Goal: Task Accomplishment & Management: Use online tool/utility

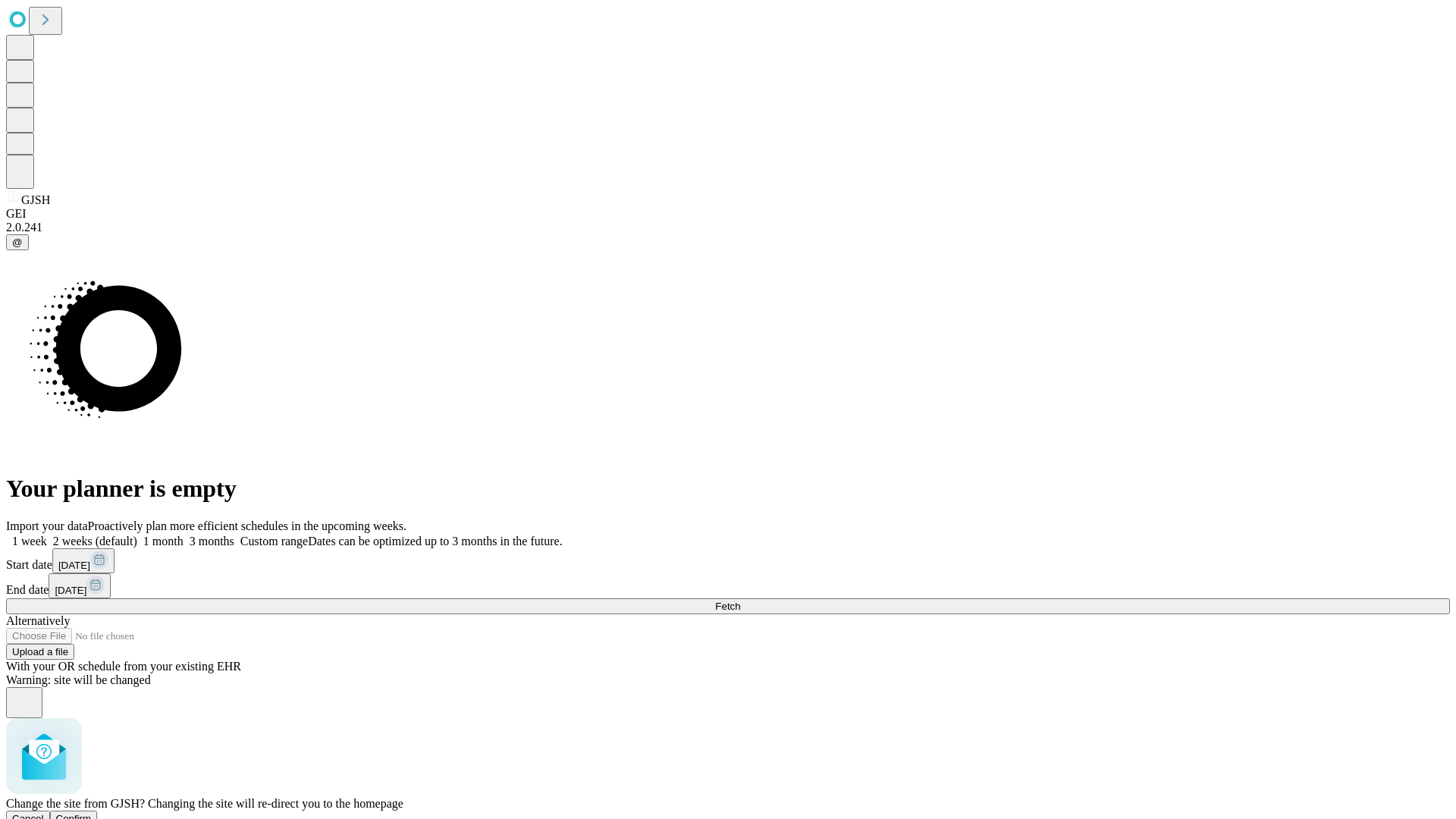
click at [91, 813] on span "Confirm" at bounding box center [74, 818] width 35 height 12
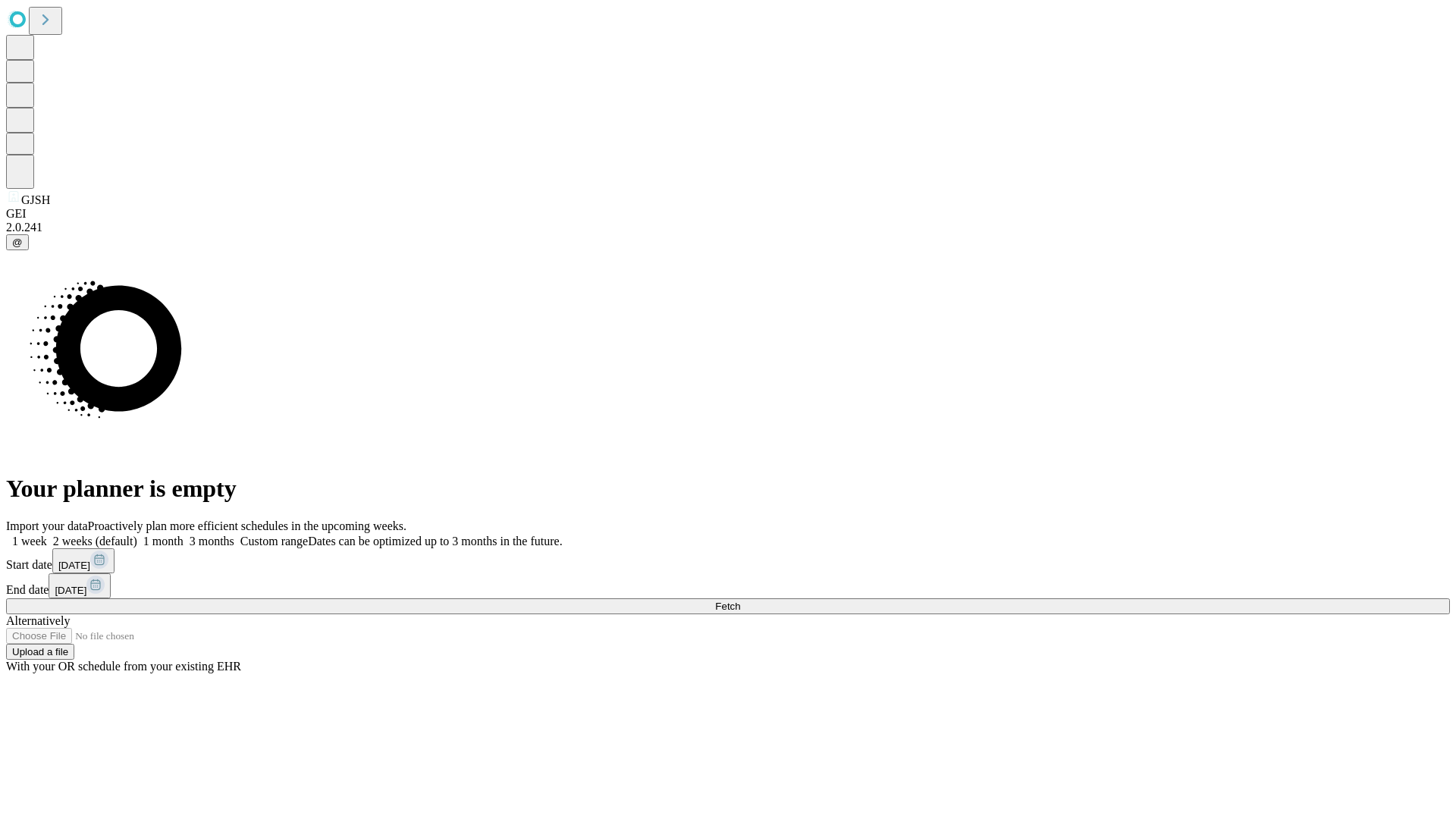
click at [138, 535] on label "2 weeks (default)" at bounding box center [92, 541] width 91 height 13
click at [740, 601] on span "Fetch" at bounding box center [728, 606] width 25 height 12
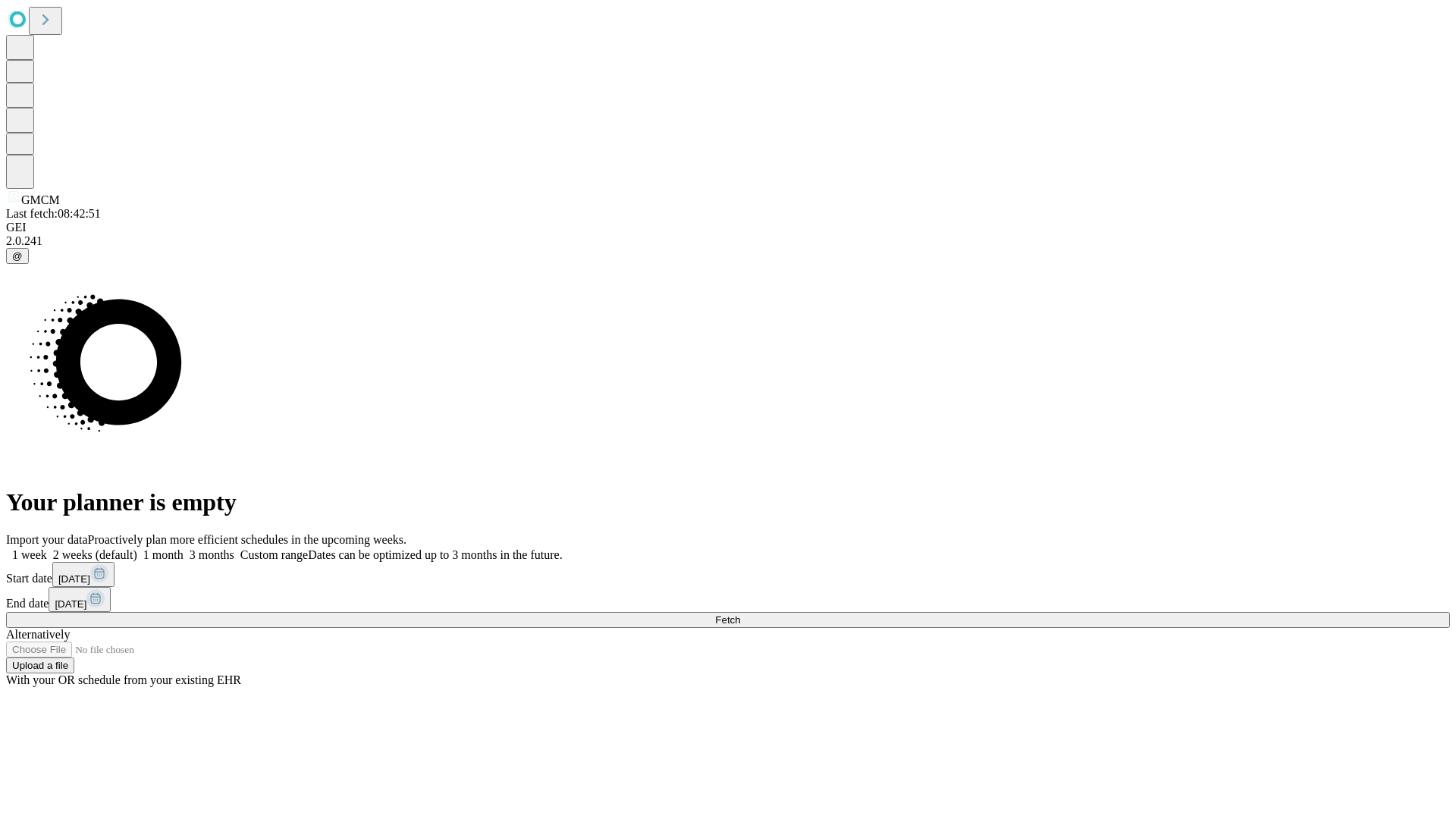
click at [138, 548] on label "2 weeks (default)" at bounding box center [92, 555] width 91 height 13
click at [740, 614] on span "Fetch" at bounding box center [728, 619] width 25 height 12
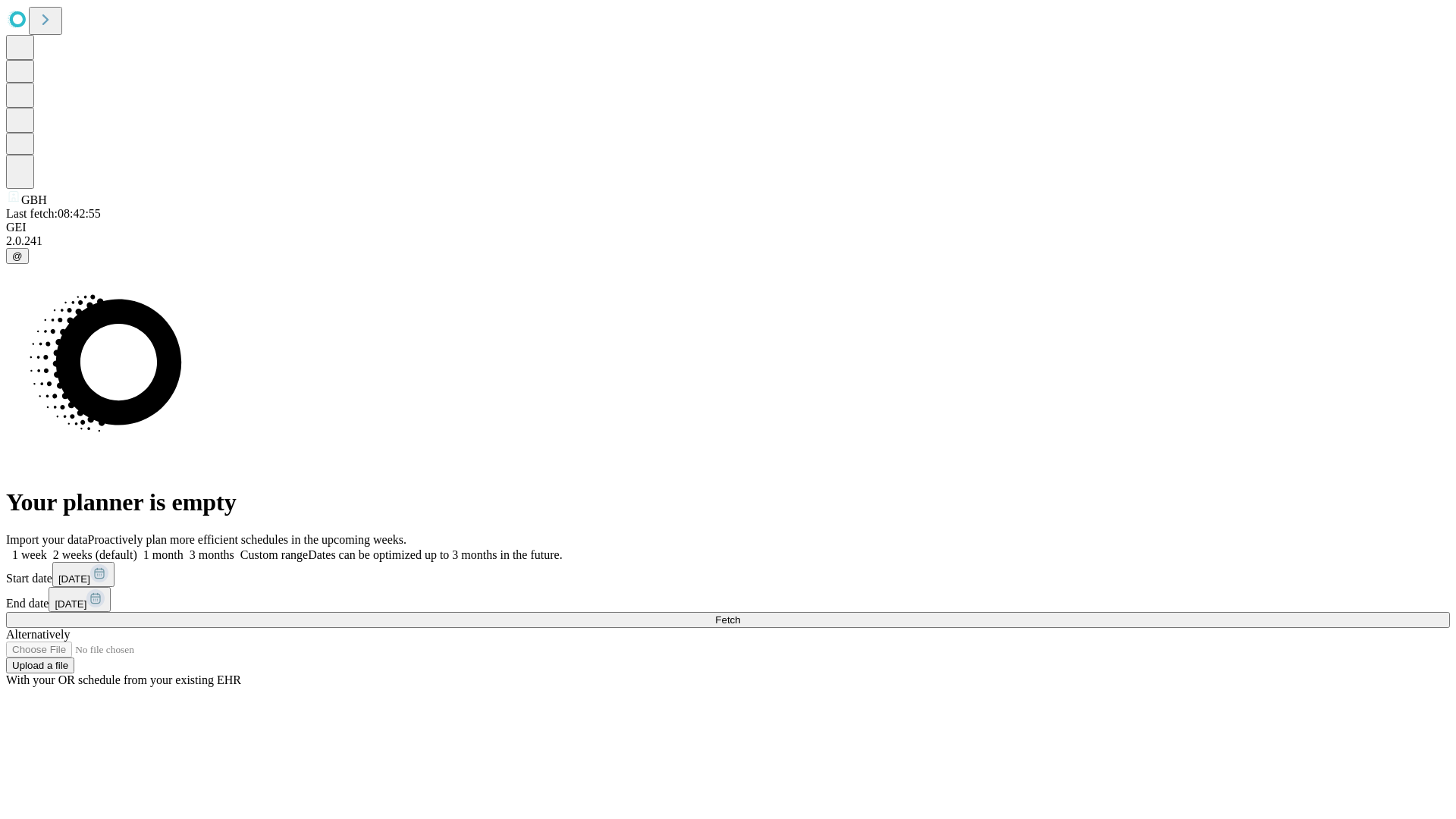
click at [138, 548] on label "2 weeks (default)" at bounding box center [92, 555] width 91 height 13
click at [740, 614] on span "Fetch" at bounding box center [728, 619] width 25 height 12
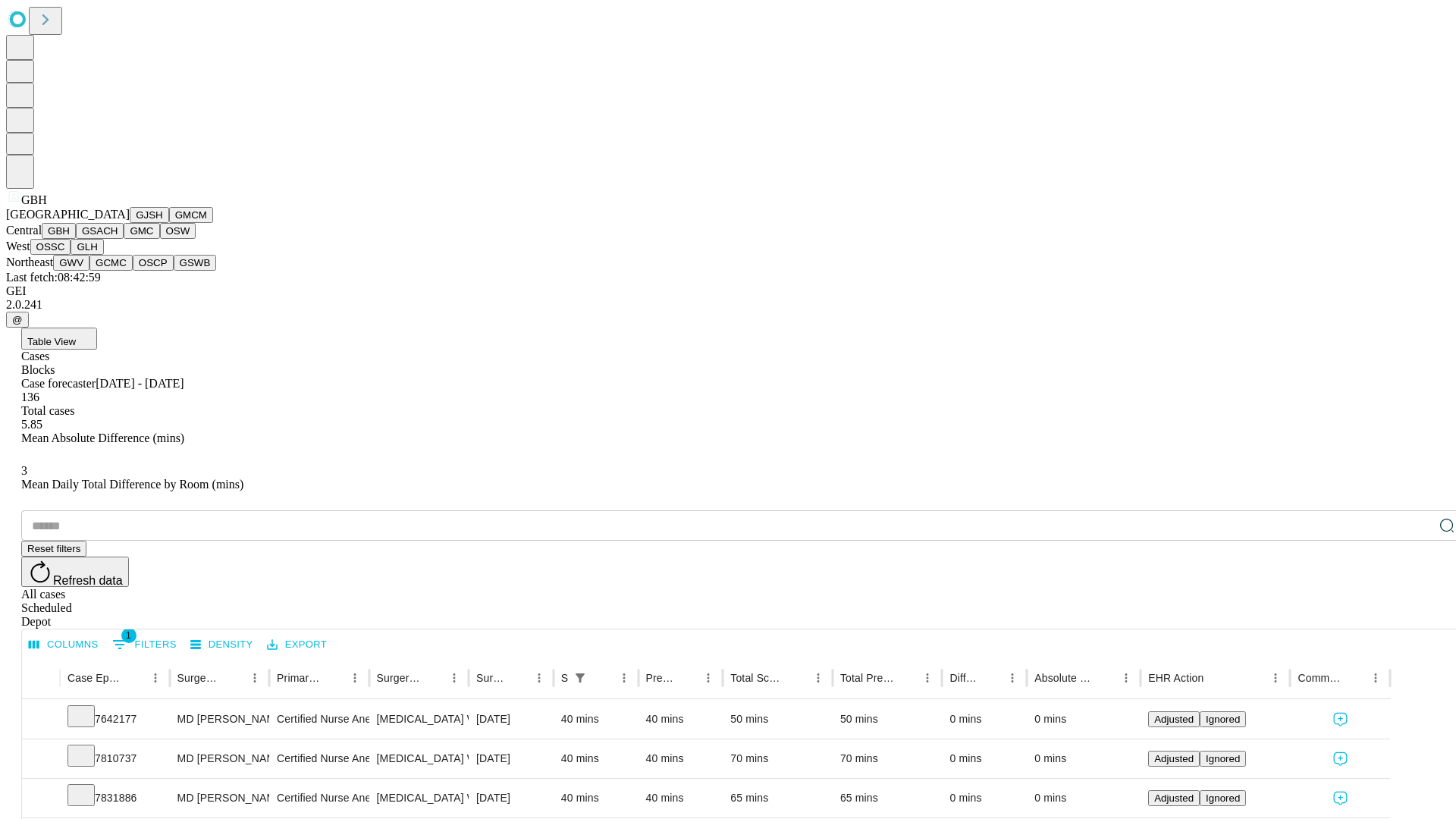
click at [117, 239] on button "GSACH" at bounding box center [99, 231] width 48 height 16
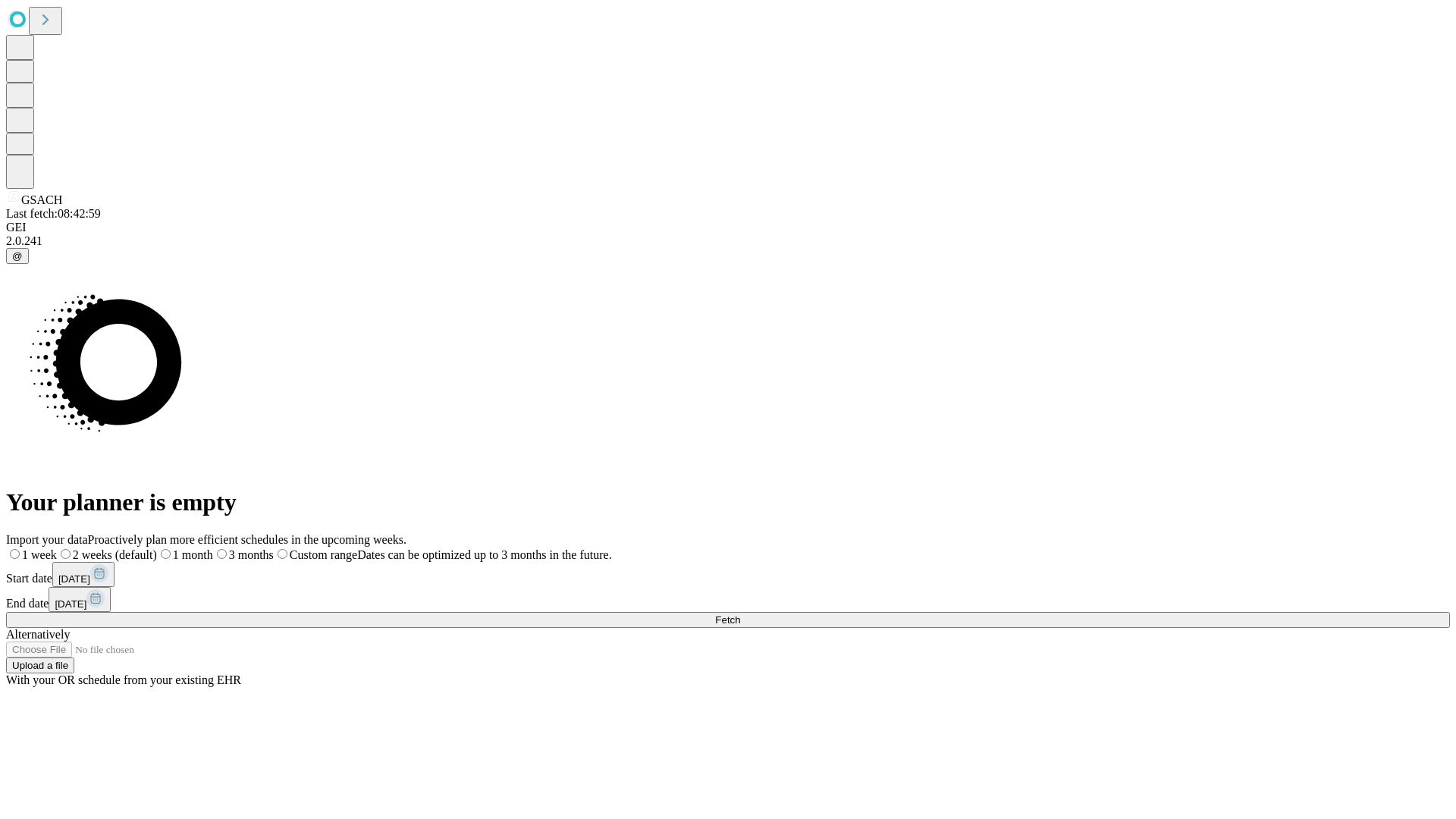
click at [157, 548] on label "2 weeks (default)" at bounding box center [106, 555] width 100 height 13
click at [740, 614] on span "Fetch" at bounding box center [728, 619] width 25 height 12
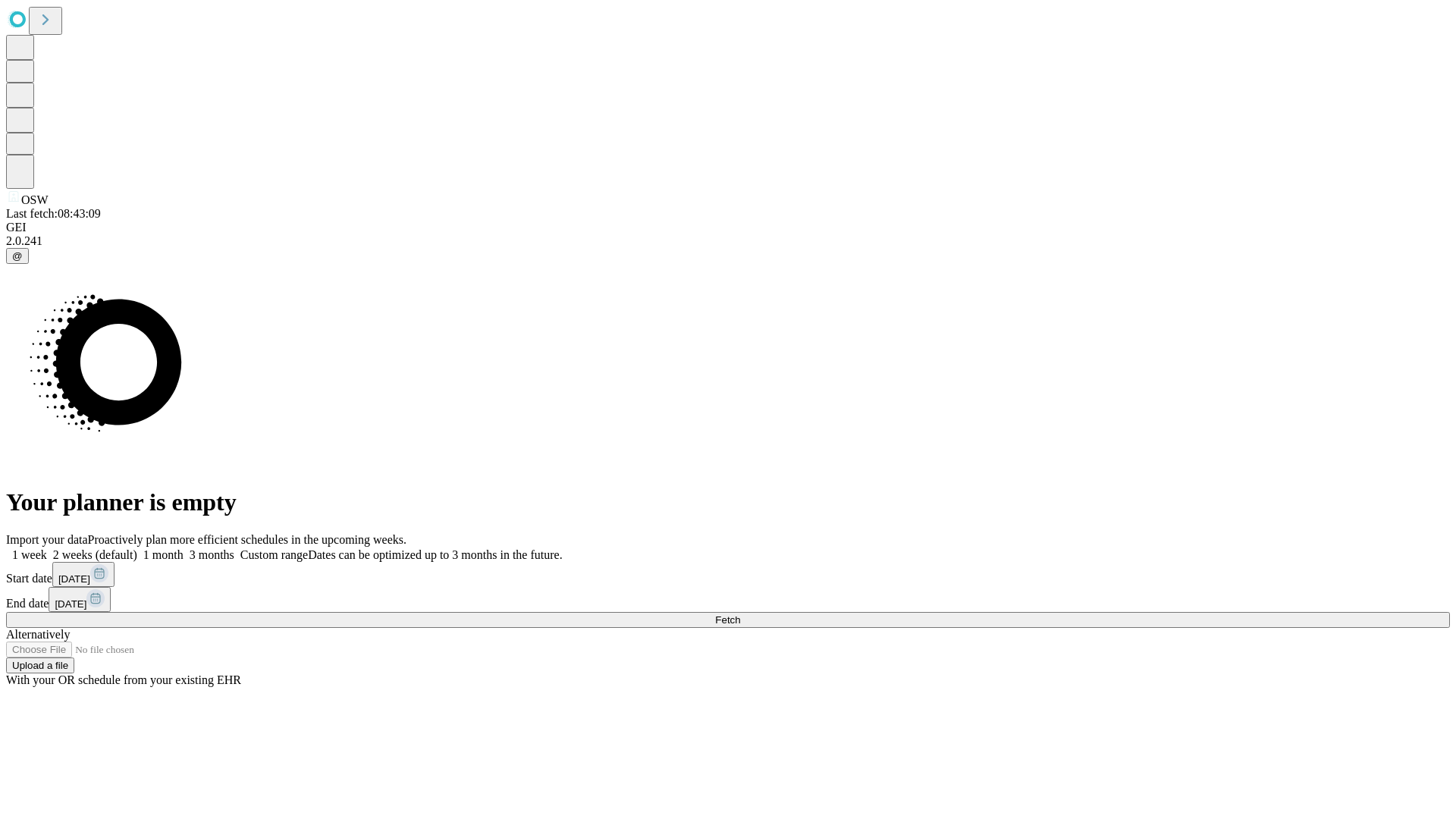
click at [138, 548] on label "2 weeks (default)" at bounding box center [92, 555] width 91 height 13
click at [740, 614] on span "Fetch" at bounding box center [728, 619] width 25 height 12
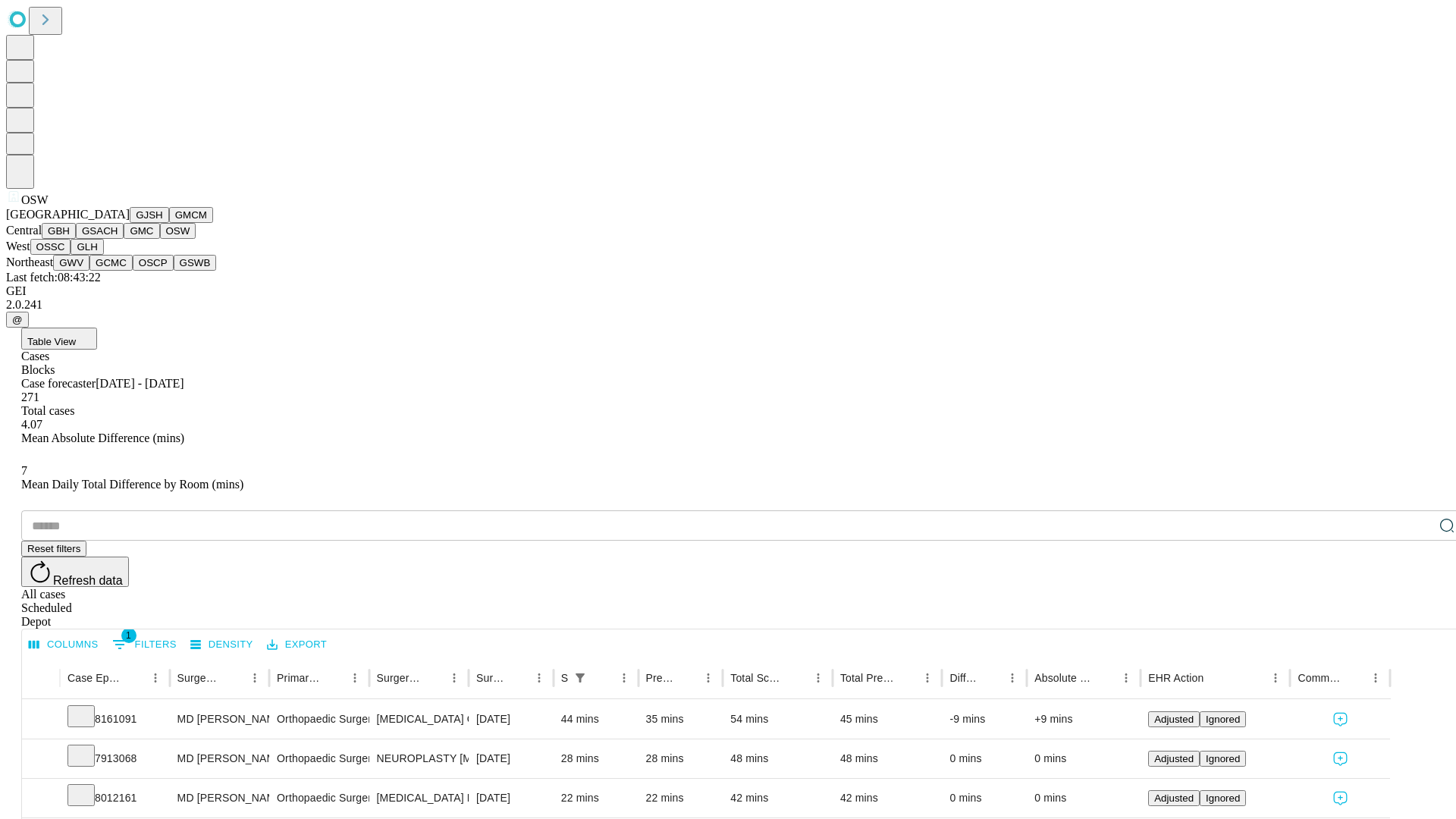
click at [71, 255] on button "OSSC" at bounding box center [51, 247] width 41 height 16
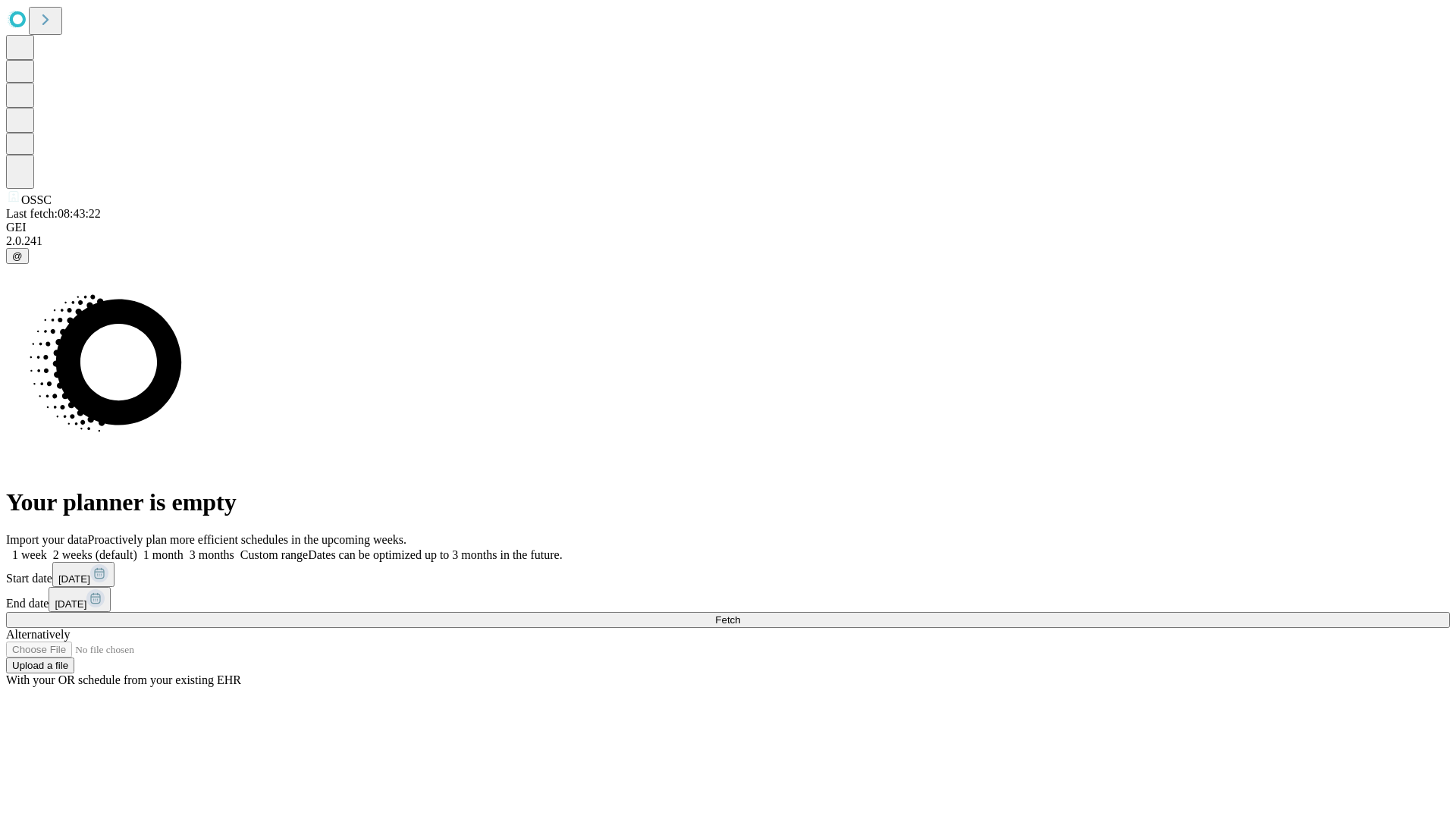
click at [138, 548] on label "2 weeks (default)" at bounding box center [92, 555] width 91 height 13
click at [740, 614] on span "Fetch" at bounding box center [728, 619] width 25 height 12
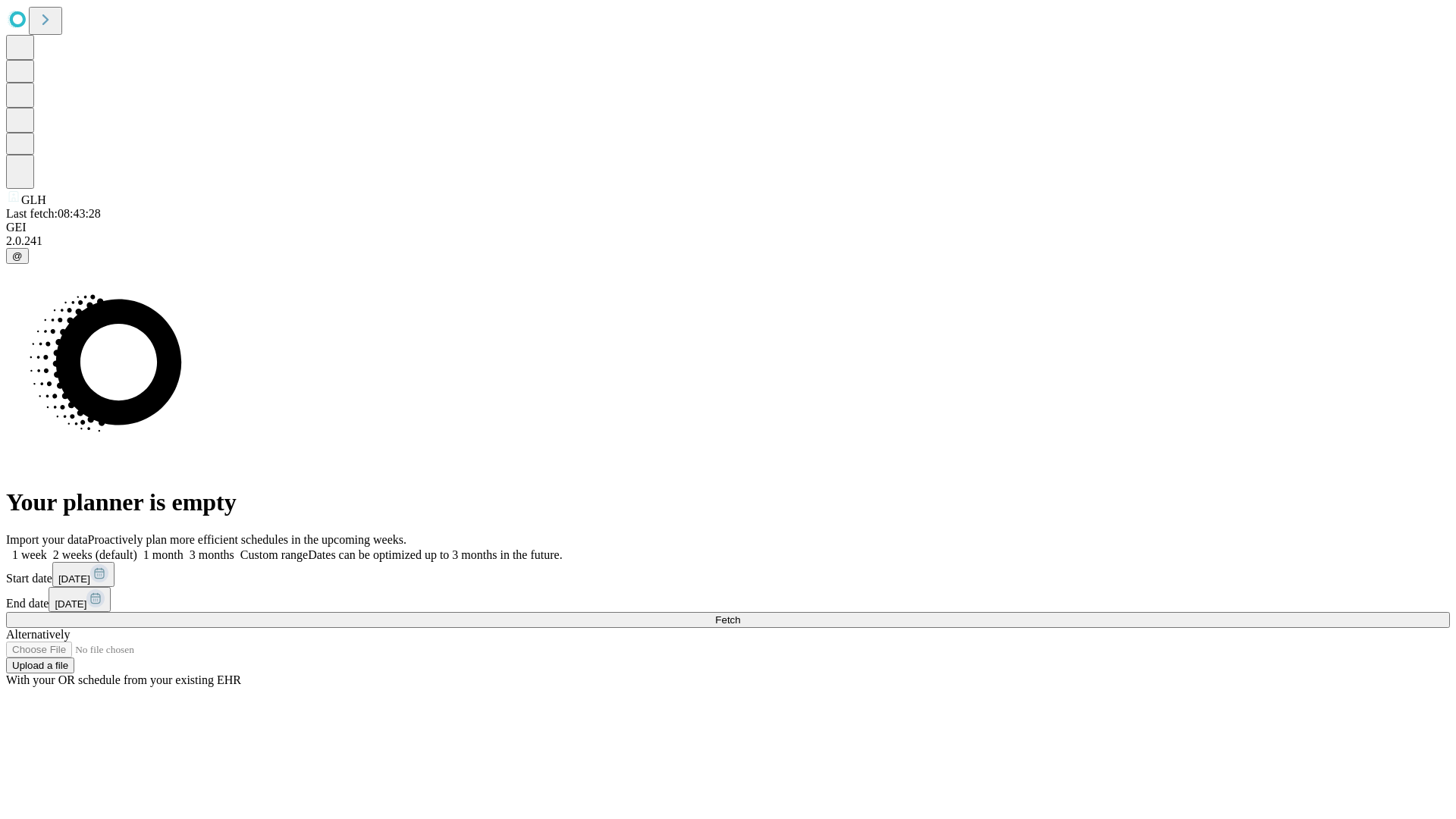
click at [138, 548] on label "2 weeks (default)" at bounding box center [92, 555] width 91 height 13
click at [740, 614] on span "Fetch" at bounding box center [728, 619] width 25 height 12
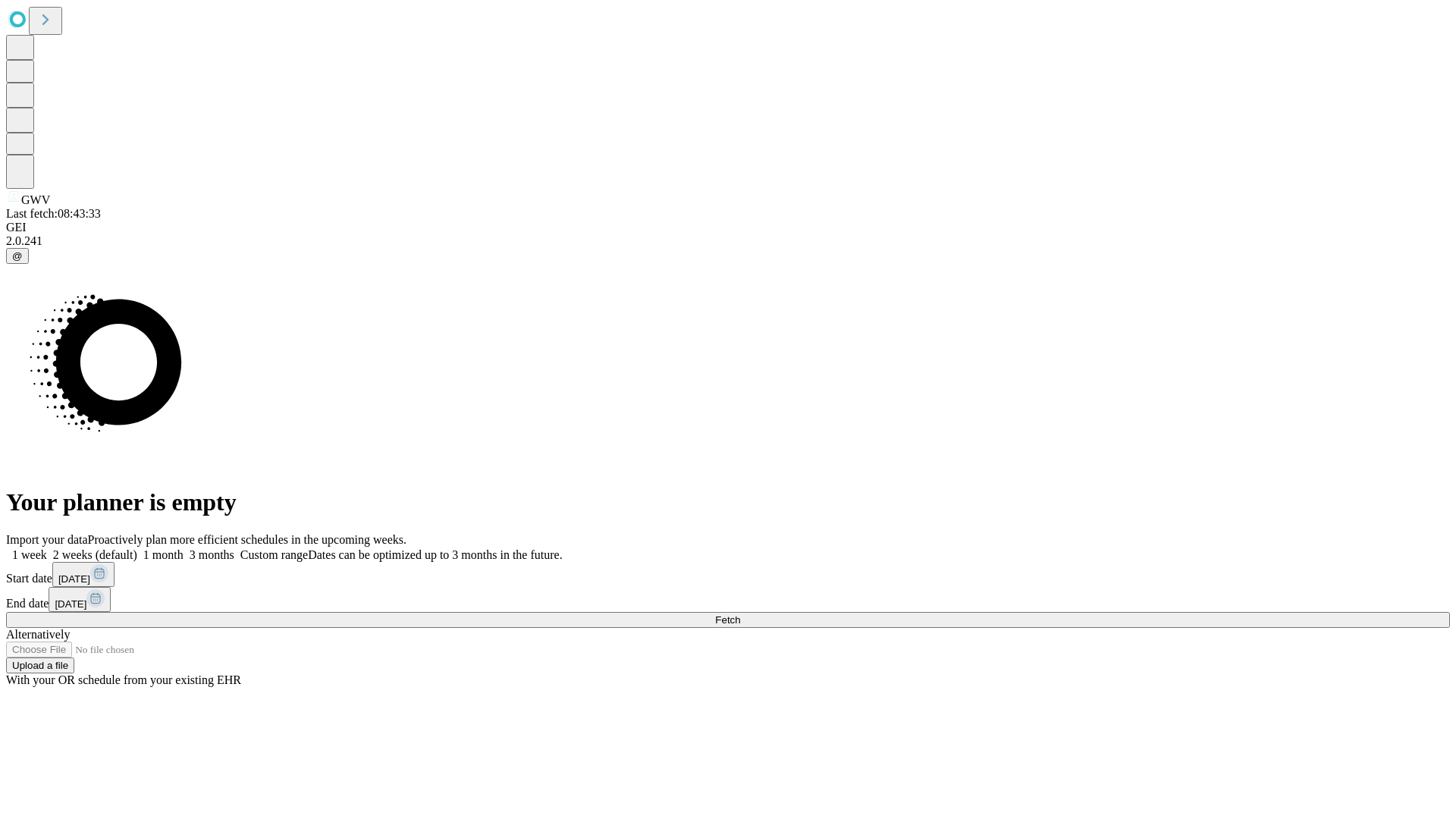
click at [138, 548] on label "2 weeks (default)" at bounding box center [92, 555] width 91 height 13
click at [740, 614] on span "Fetch" at bounding box center [728, 619] width 25 height 12
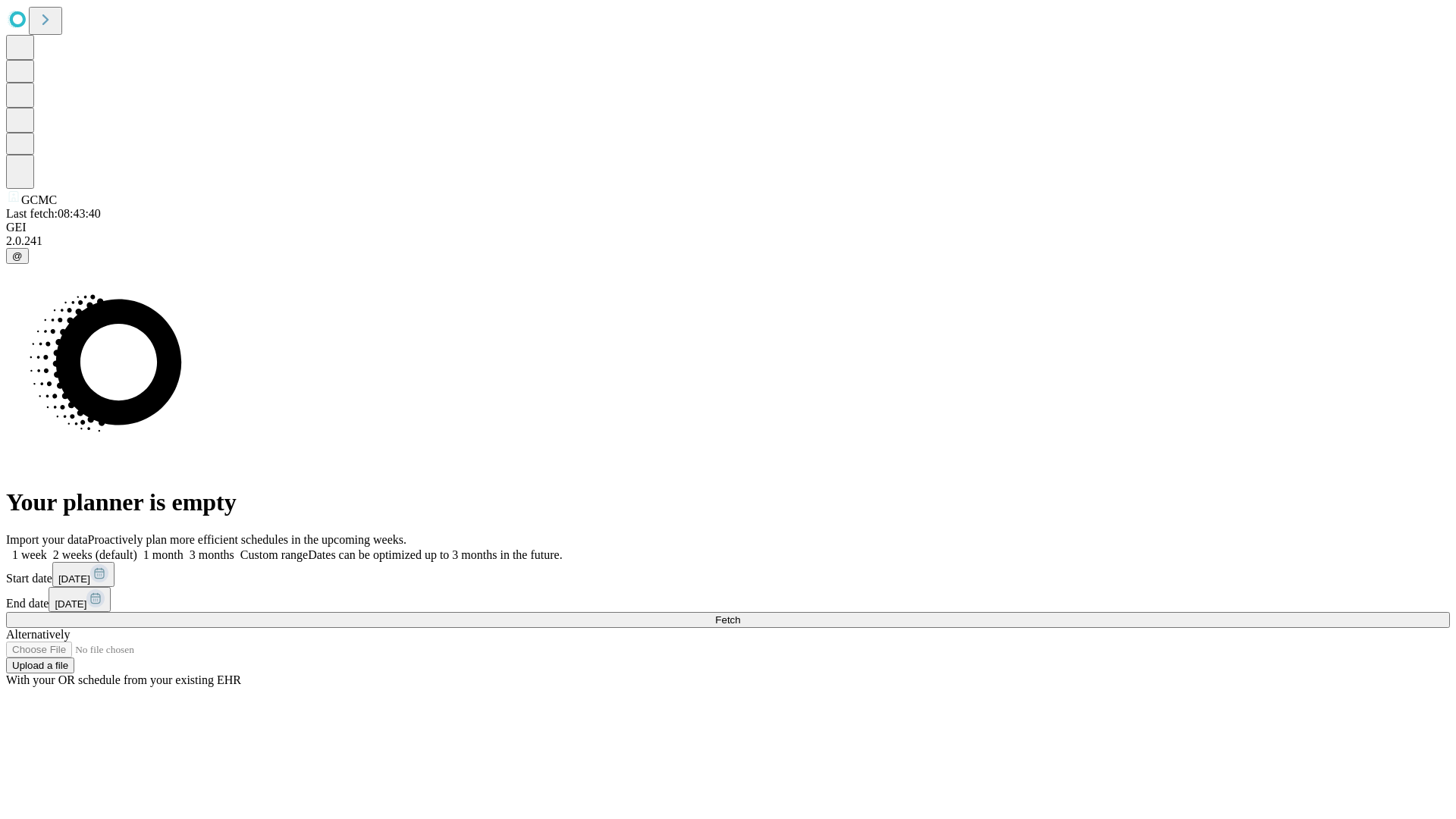
click at [138, 548] on label "2 weeks (default)" at bounding box center [92, 555] width 91 height 13
click at [740, 614] on span "Fetch" at bounding box center [728, 619] width 25 height 12
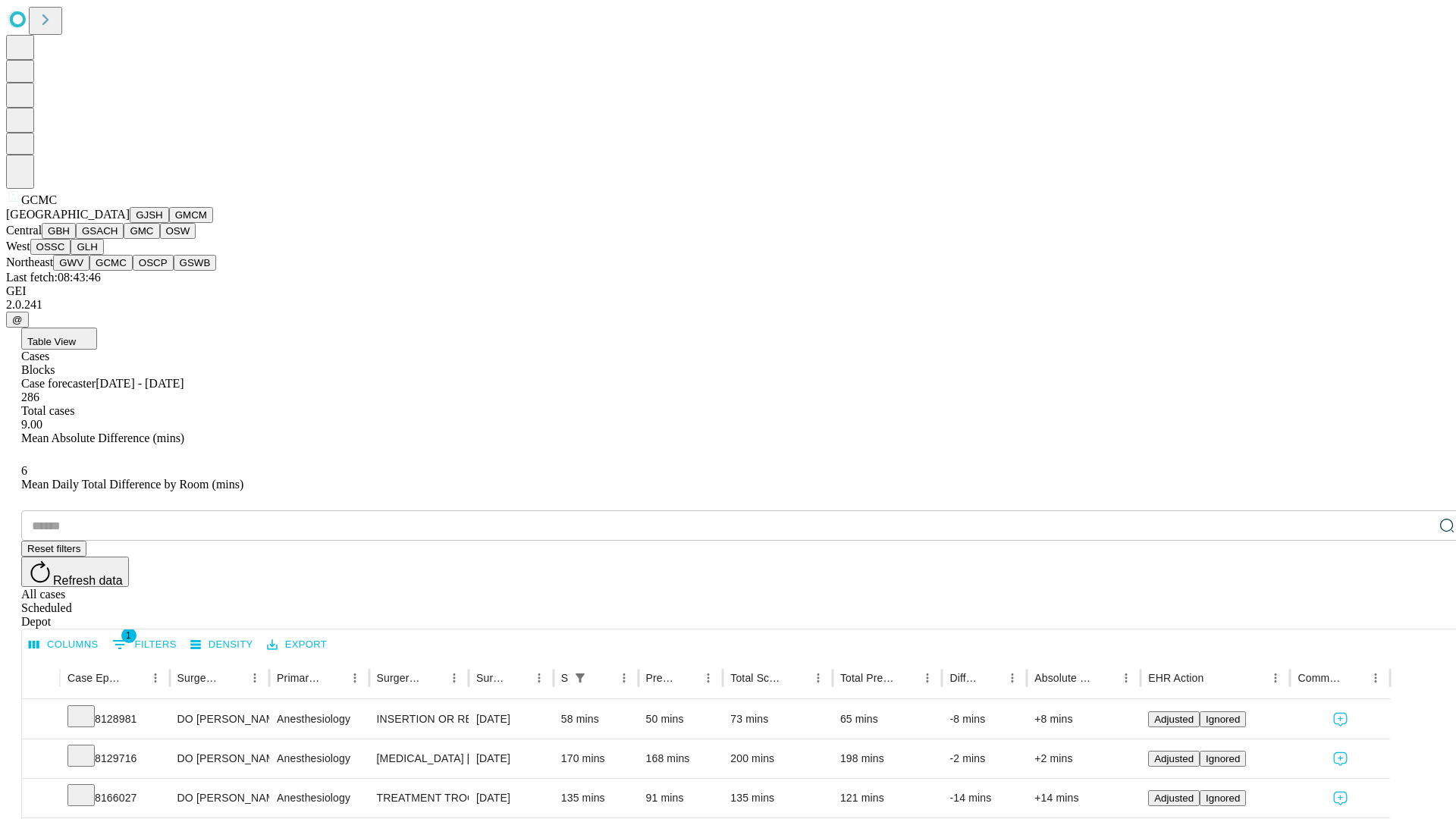
click at [133, 271] on button "OSCP" at bounding box center [153, 263] width 41 height 16
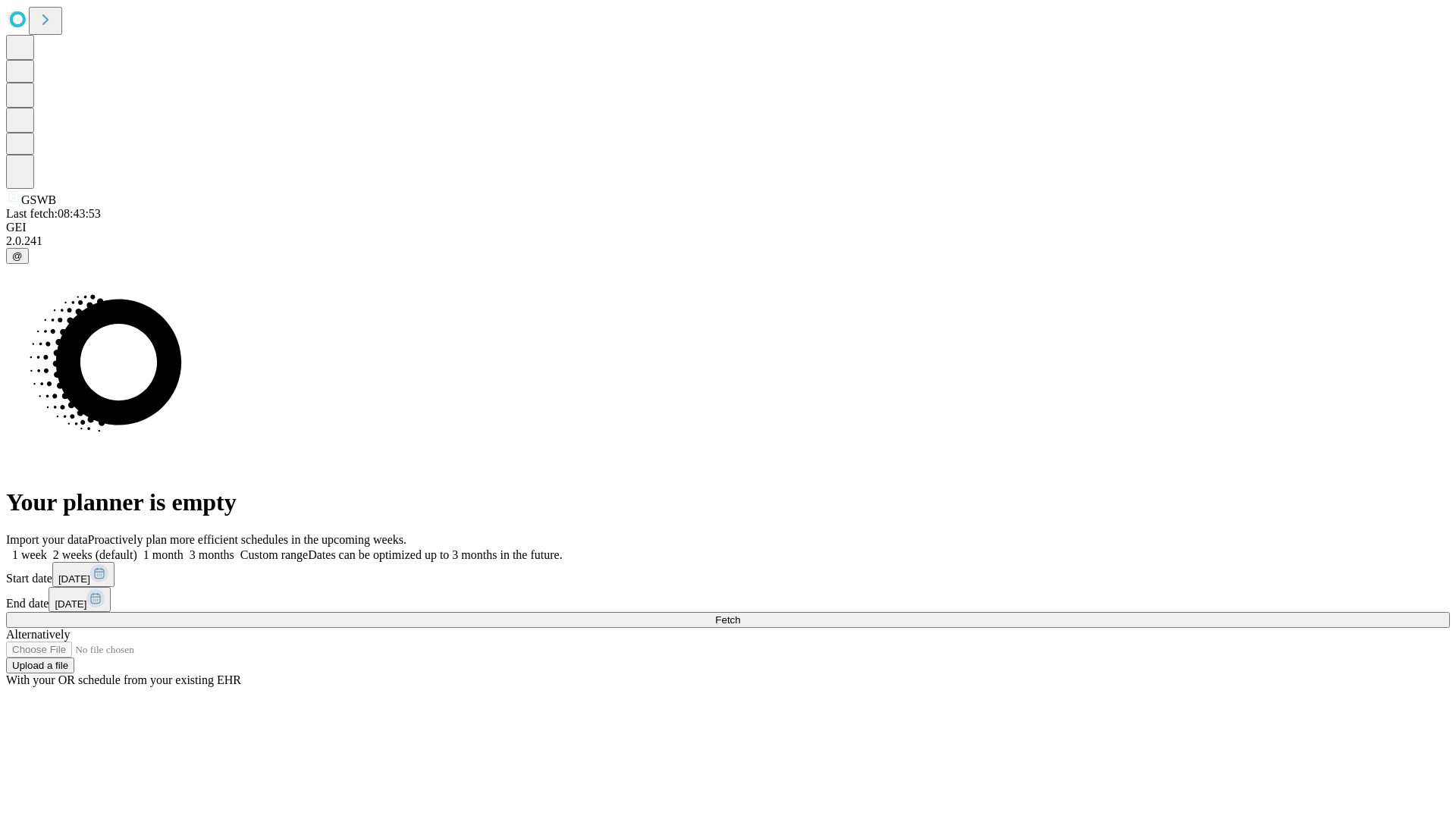
click at [138, 548] on label "2 weeks (default)" at bounding box center [92, 555] width 91 height 13
click at [740, 614] on span "Fetch" at bounding box center [728, 619] width 25 height 12
